Goal: Transaction & Acquisition: Obtain resource

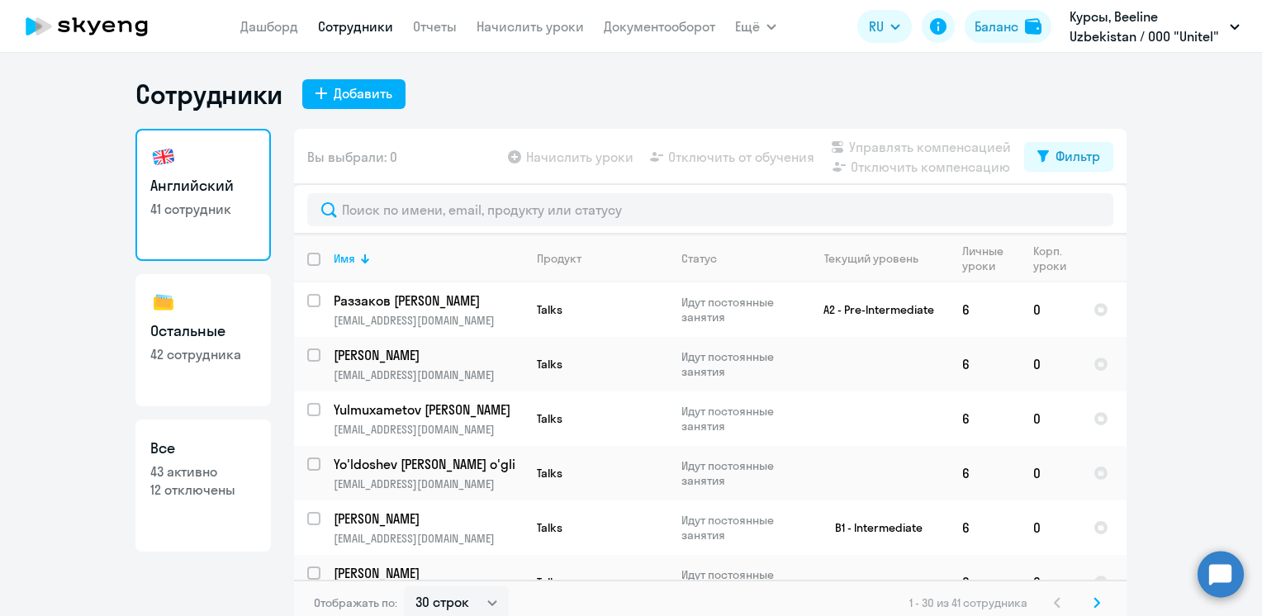
select select "30"
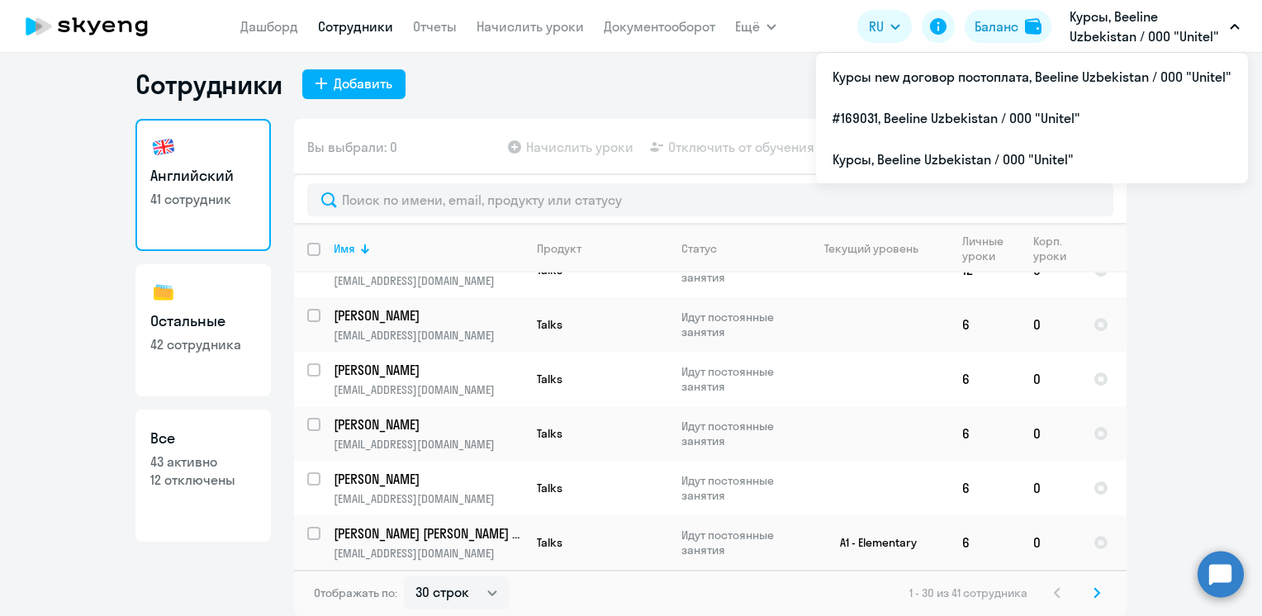
click at [1109, 28] on p "Курсы, Beeline Uzbekistan / ООО "Unitel"" at bounding box center [1146, 27] width 154 height 40
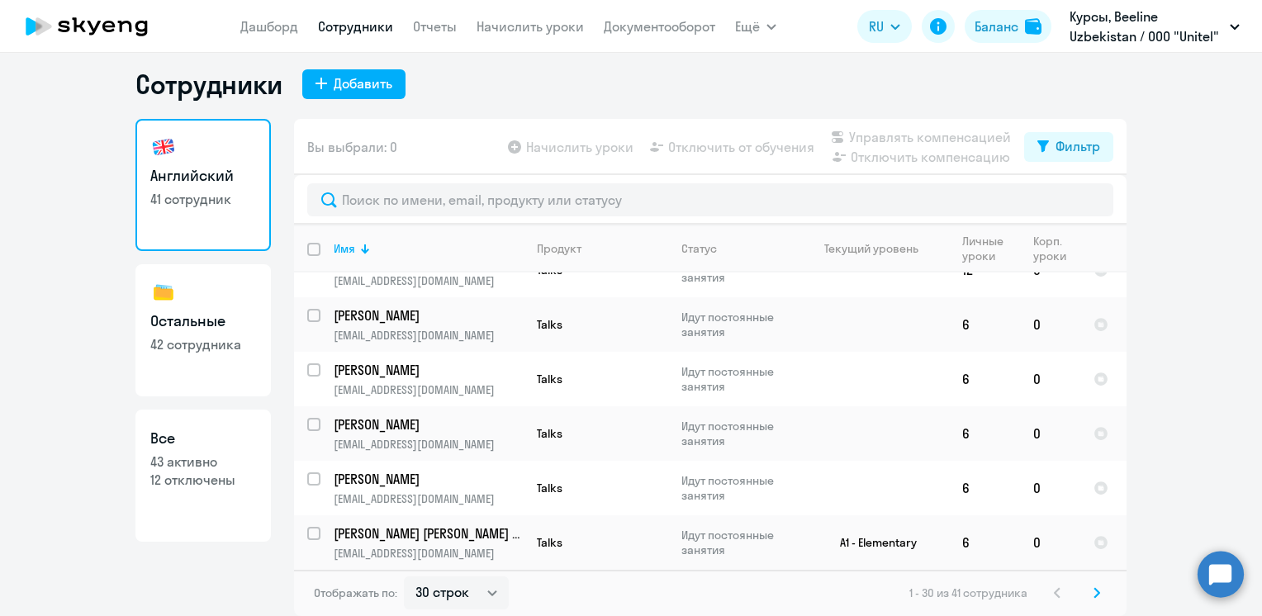
click at [1109, 28] on p "Курсы, Beeline Uzbekistan / ООО "Unitel"" at bounding box center [1146, 27] width 154 height 40
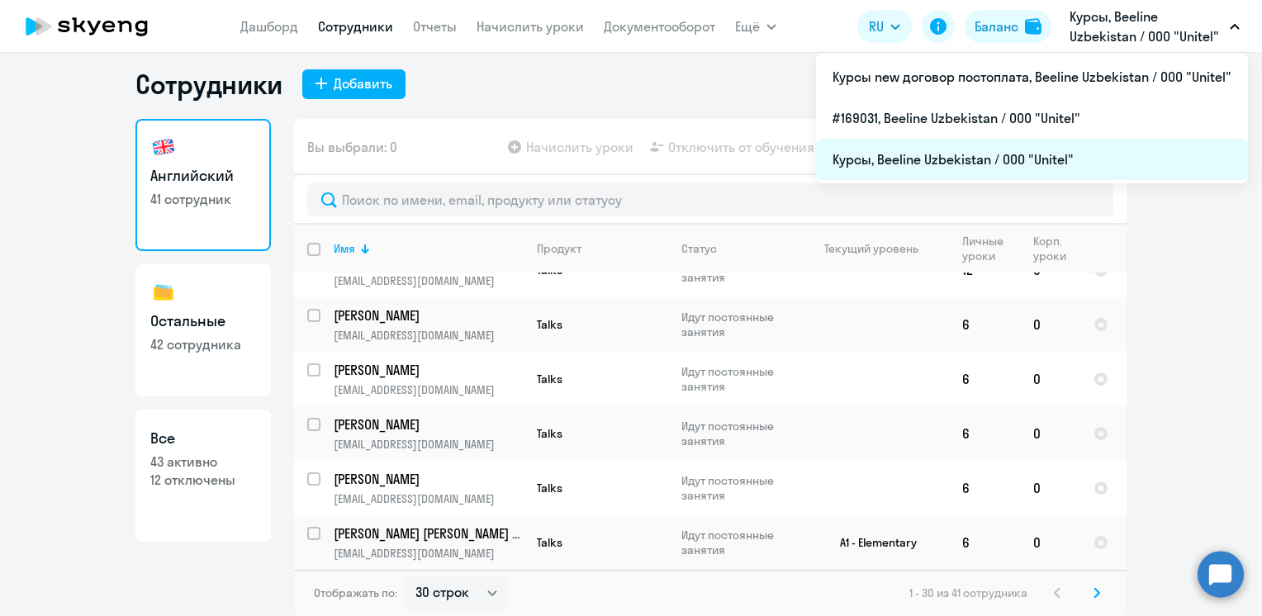
click at [934, 153] on li "Курсы, Beeline Uzbekistan / ООО "Unitel"" at bounding box center [1032, 159] width 432 height 41
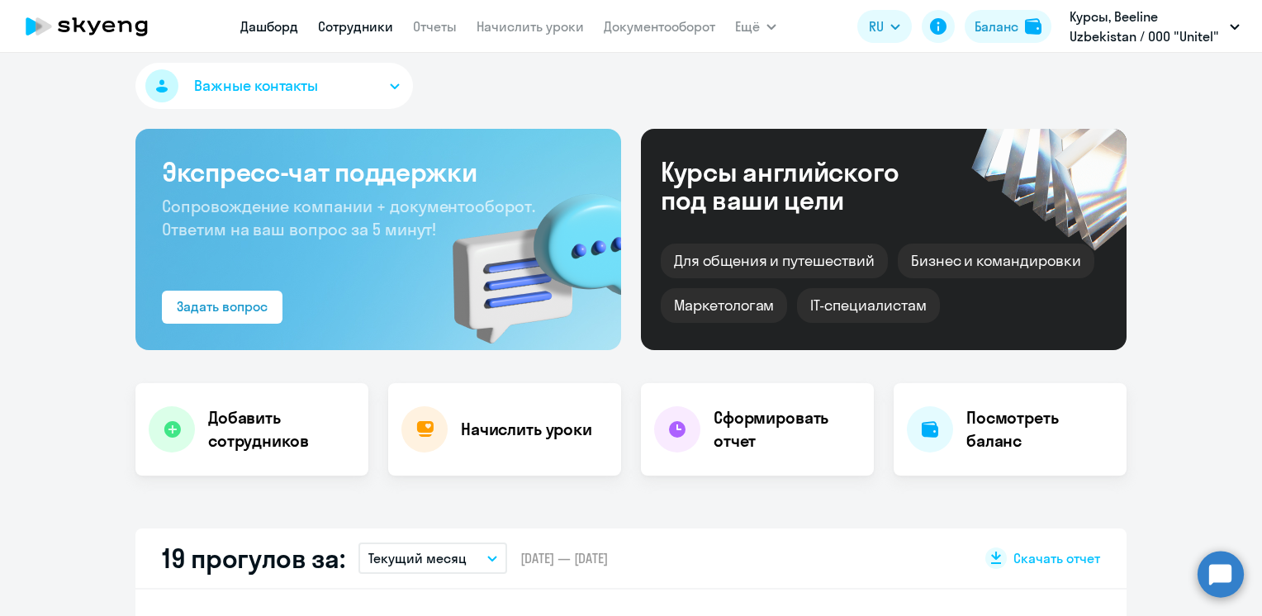
select select "30"
click at [426, 25] on link "Отчеты" at bounding box center [435, 26] width 44 height 17
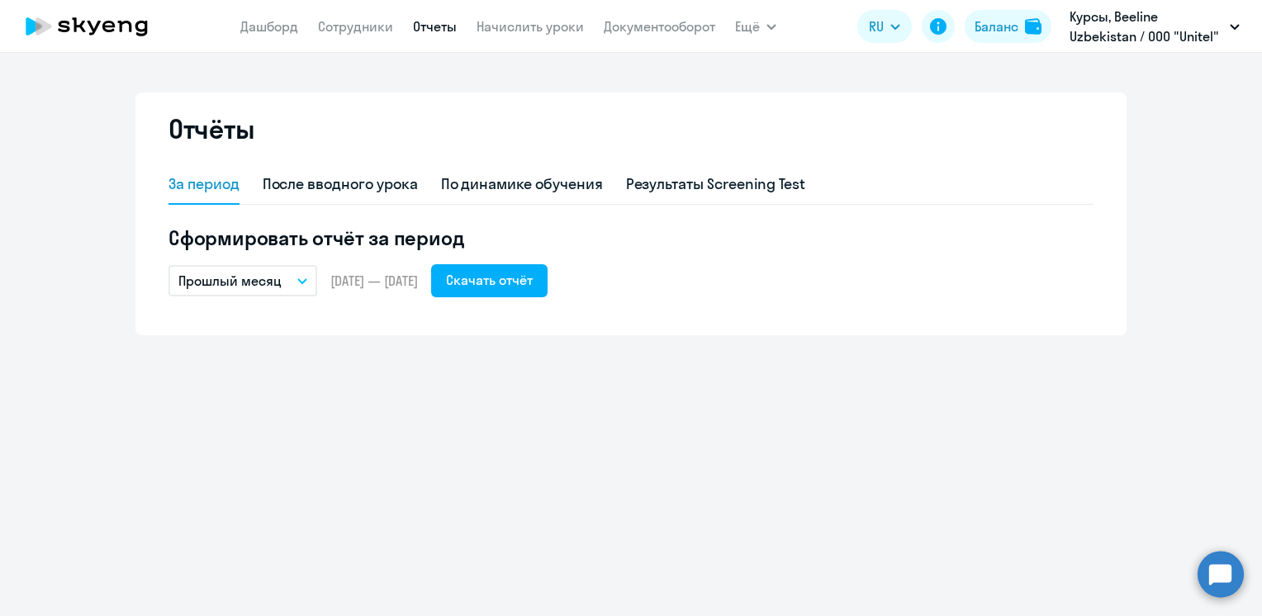
click at [306, 275] on button "Прошлый месяц" at bounding box center [242, 280] width 149 height 31
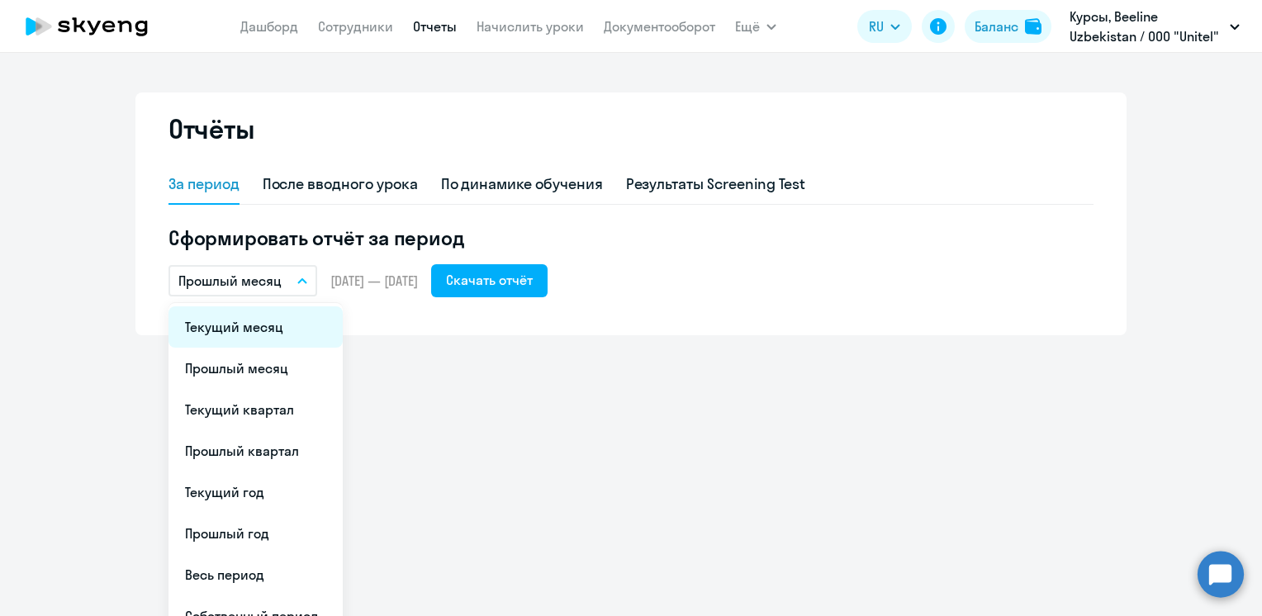
click at [277, 319] on li "Текущий месяц" at bounding box center [255, 326] width 174 height 41
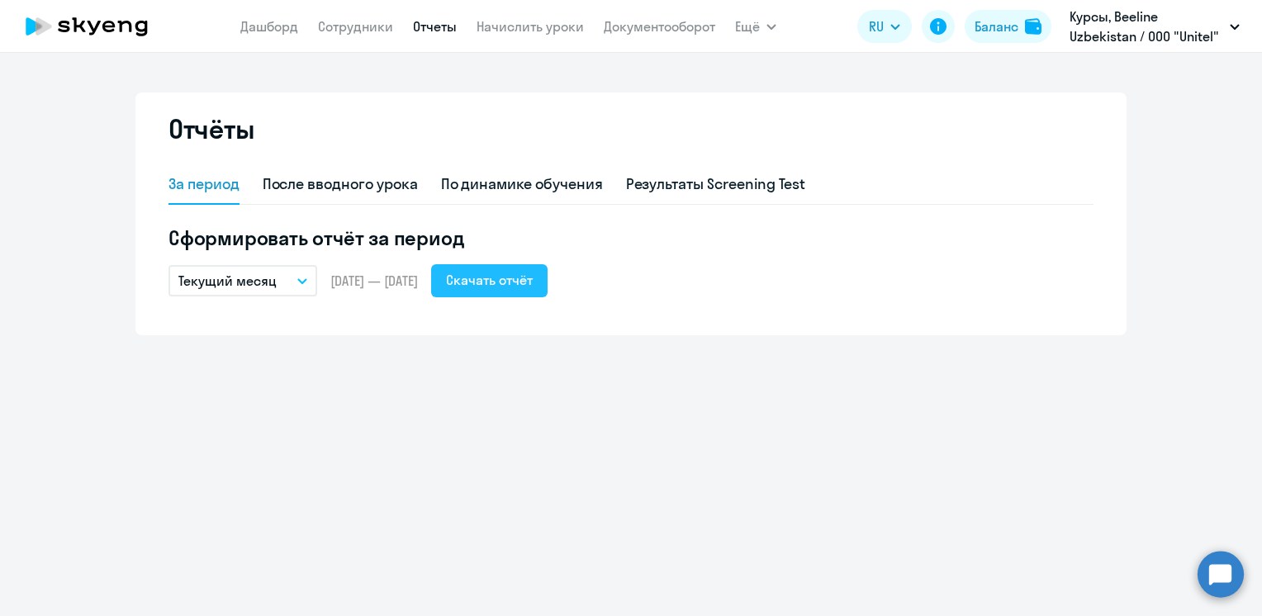
click at [533, 289] on div "Скачать отчёт" at bounding box center [489, 280] width 87 height 20
drag, startPoint x: 829, startPoint y: 493, endPoint x: 748, endPoint y: 533, distance: 90.1
click at [829, 493] on div "Отчёты За период После вводного урока По динамике обучения Результаты Screening…" at bounding box center [631, 334] width 1262 height 563
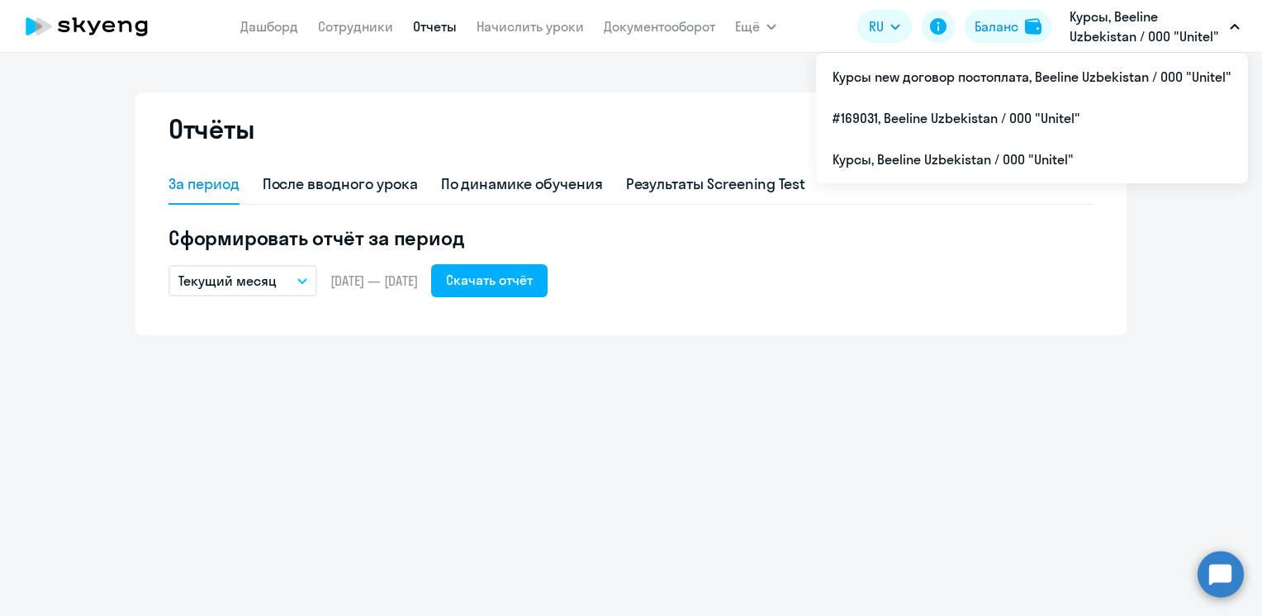
click at [1193, 26] on p "Курсы, Beeline Uzbekistan / ООО "Unitel"" at bounding box center [1146, 27] width 154 height 40
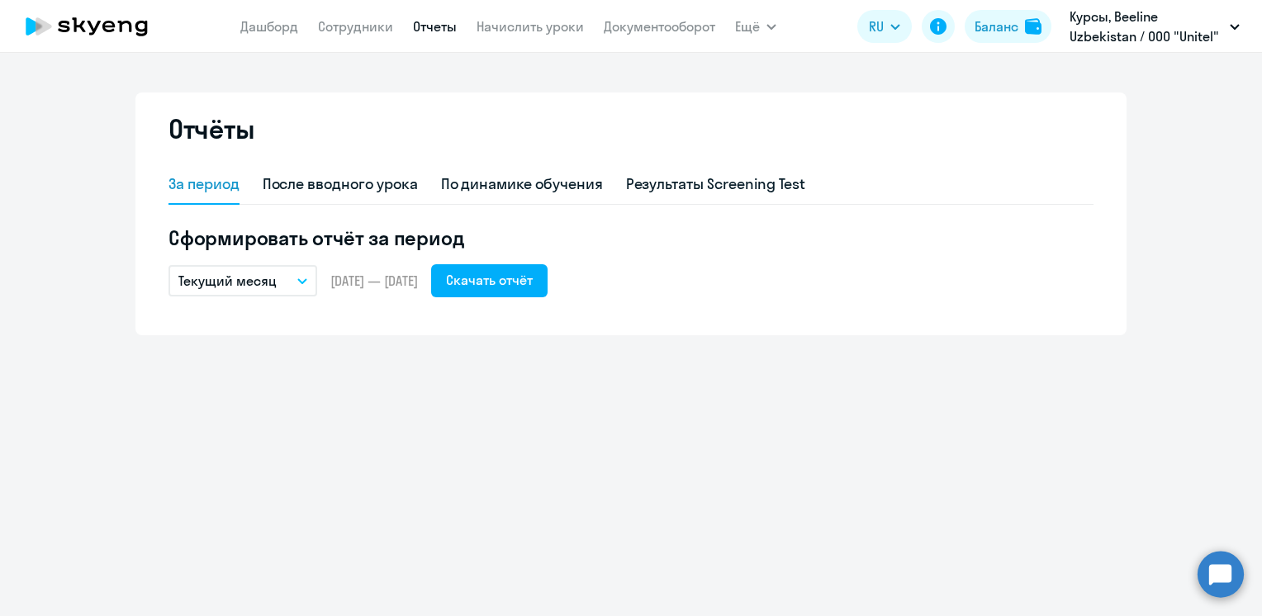
click at [1232, 31] on button "Курсы, Beeline Uzbekistan / ООО "Unitel"" at bounding box center [1154, 27] width 187 height 40
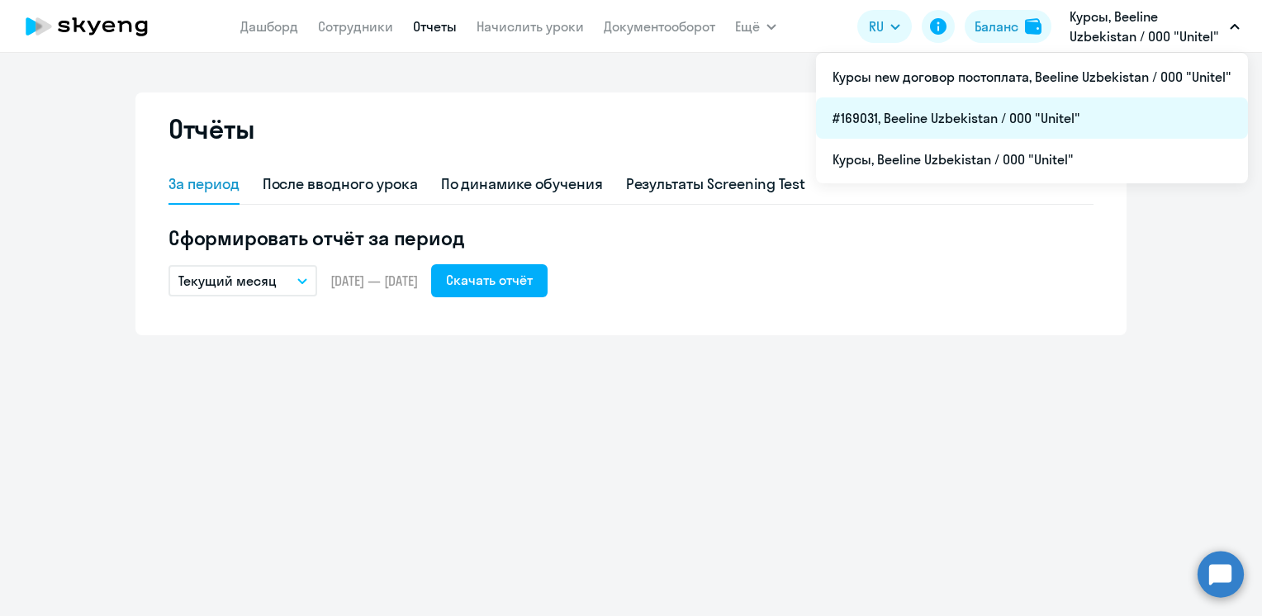
click at [958, 121] on li "#169031, Beeline Uzbekistan / ООО "Unitel"" at bounding box center [1032, 117] width 432 height 41
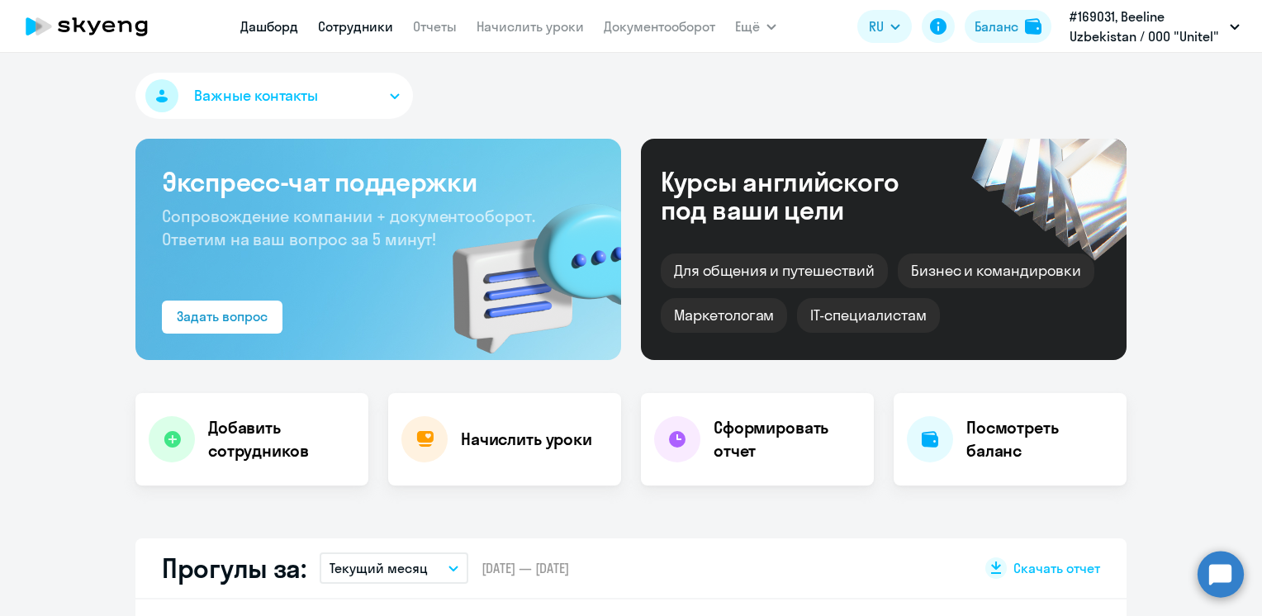
click at [345, 26] on link "Сотрудники" at bounding box center [355, 26] width 75 height 17
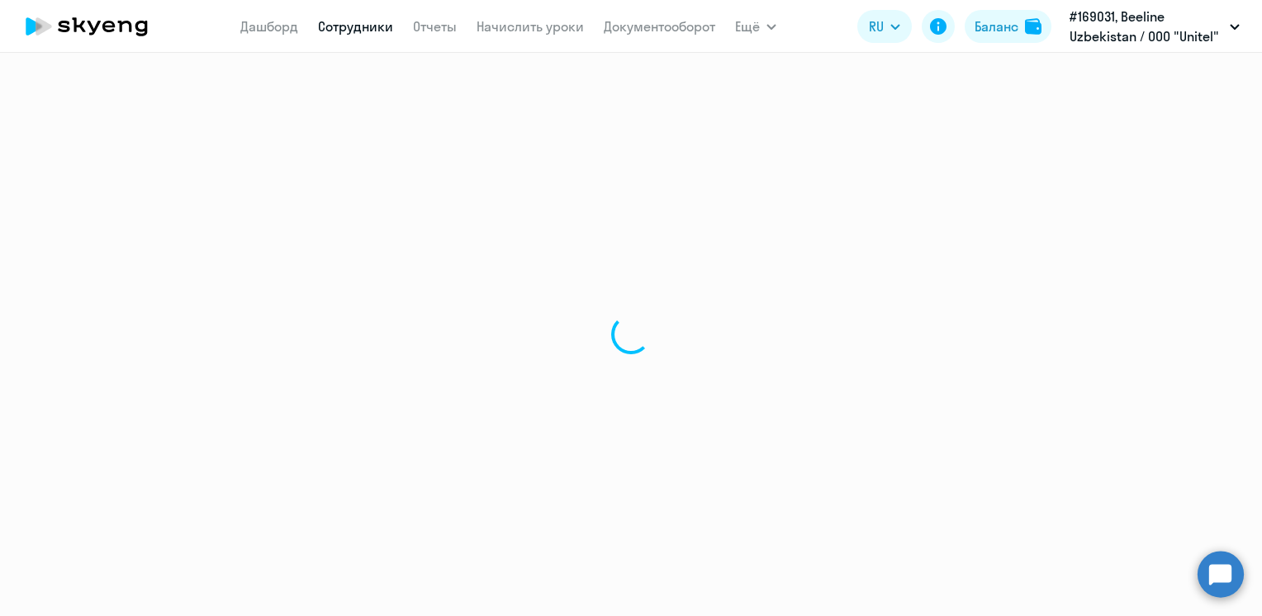
select select "30"
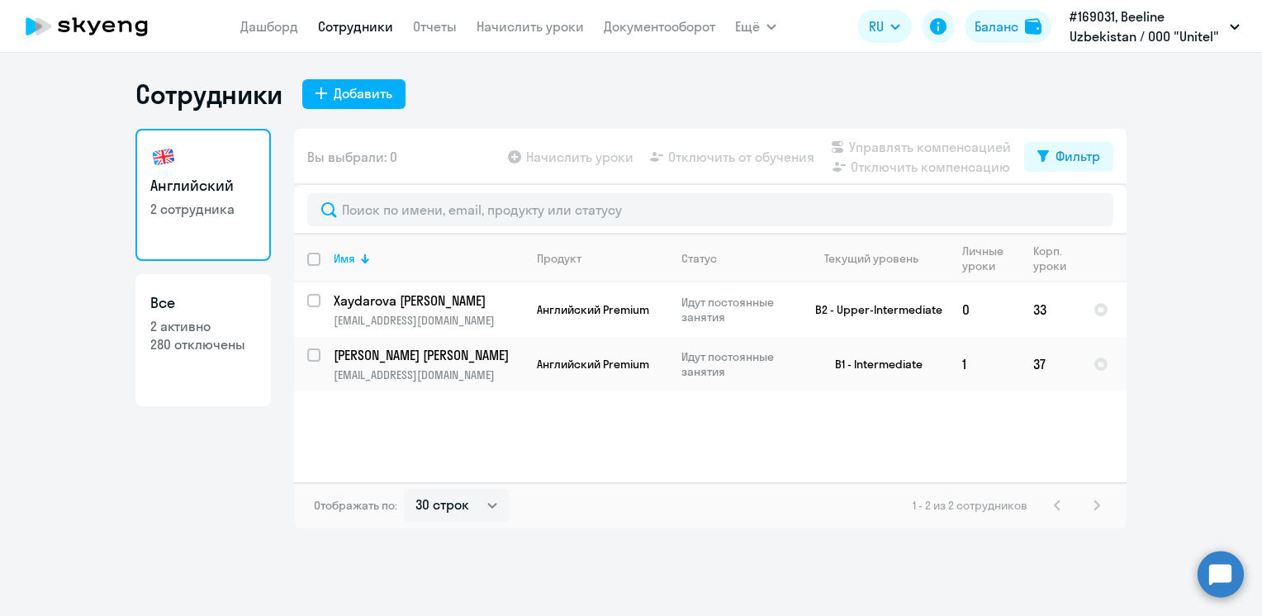
drag, startPoint x: 1093, startPoint y: 504, endPoint x: 1058, endPoint y: 508, distance: 34.9
click at [1090, 504] on div "1 - 2 из 2 сотрудников" at bounding box center [1010, 506] width 194 height 20
click at [434, 30] on link "Отчеты" at bounding box center [435, 26] width 44 height 17
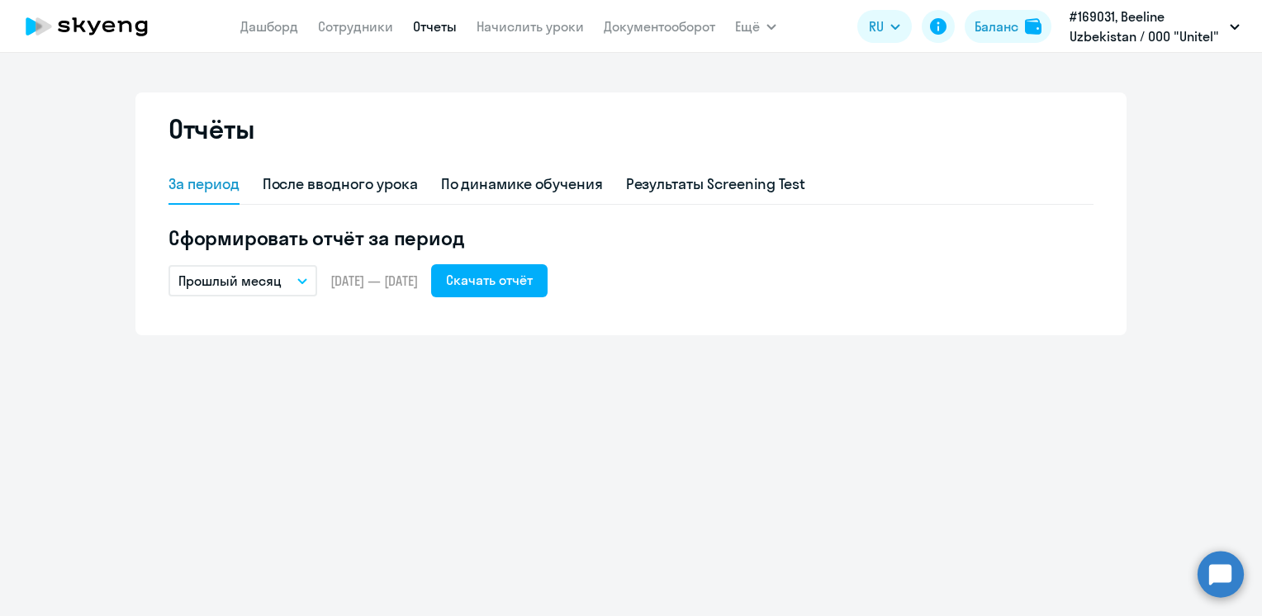
click at [306, 286] on button "Прошлый месяц" at bounding box center [242, 280] width 149 height 31
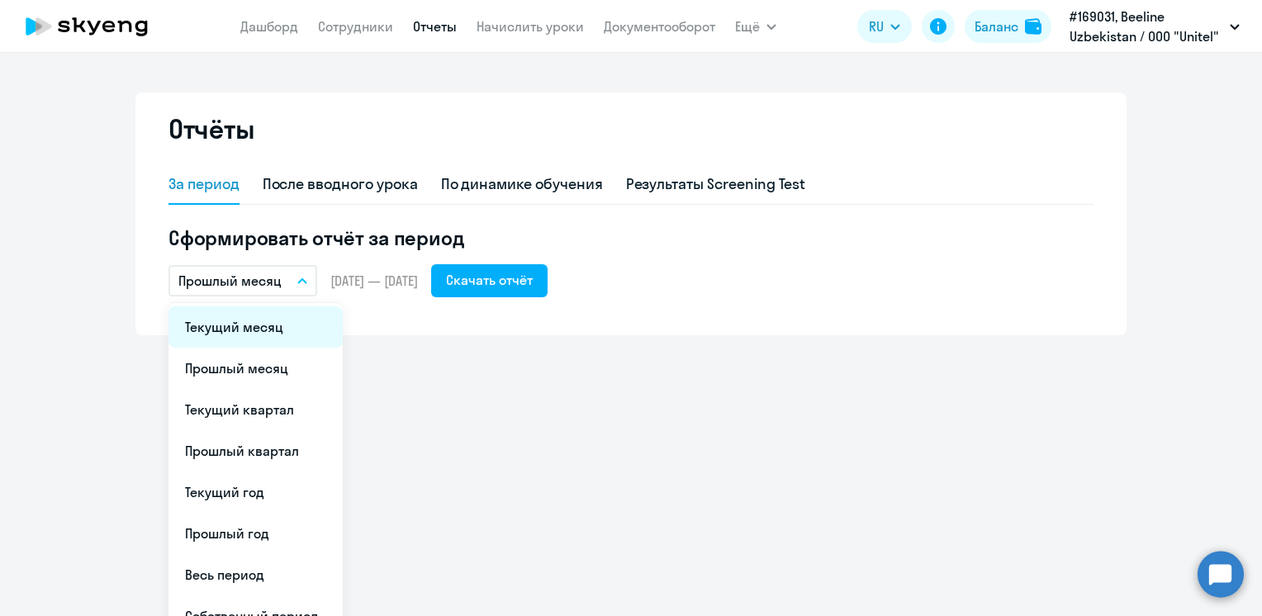
click at [264, 328] on li "Текущий месяц" at bounding box center [255, 326] width 174 height 41
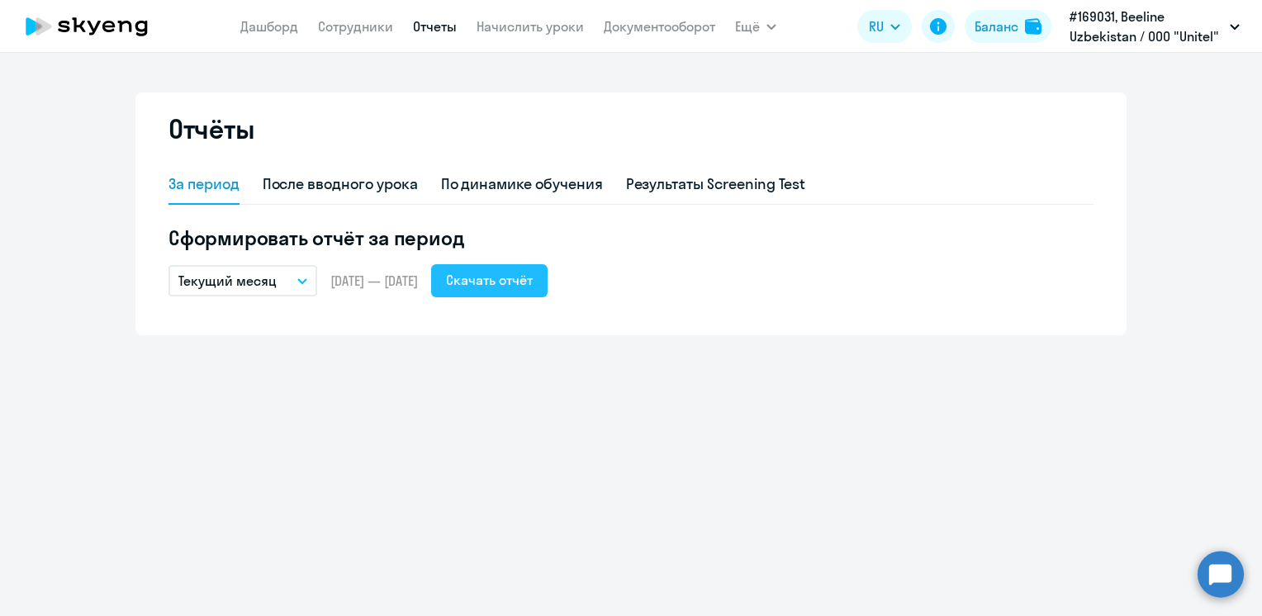
click at [529, 288] on div "Скачать отчёт" at bounding box center [489, 280] width 87 height 20
click at [690, 497] on div "Отчёты За период После вводного урока По динамике обучения Результаты Screening…" at bounding box center [631, 334] width 1262 height 563
